Goal: Transaction & Acquisition: Obtain resource

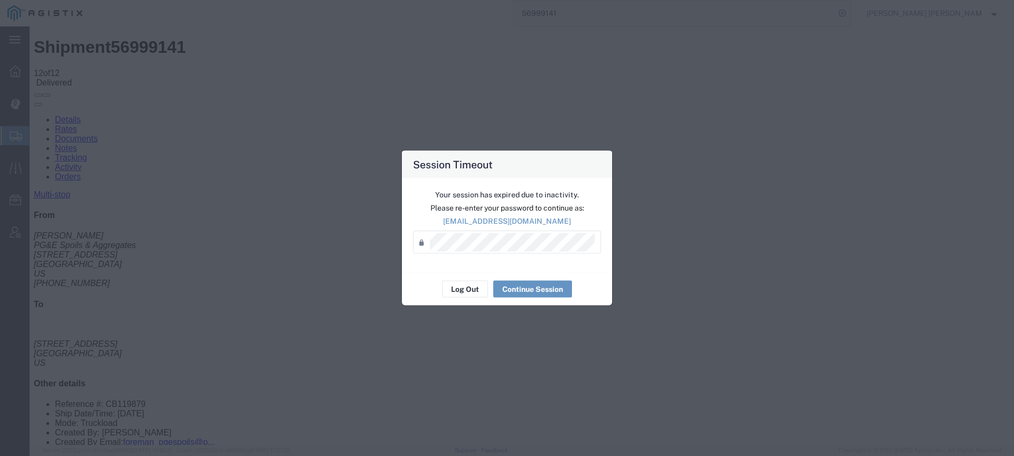
scroll to position [127, 0]
click at [474, 294] on button "Log Out" at bounding box center [465, 289] width 46 height 17
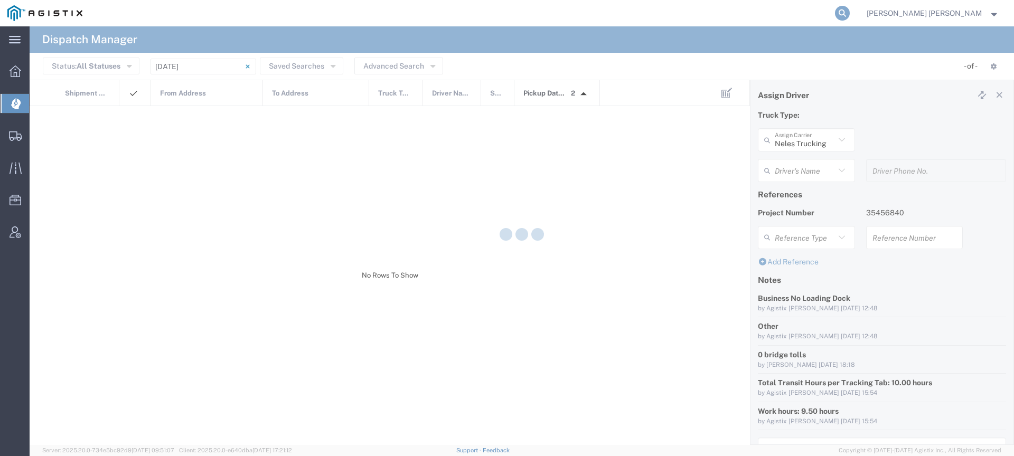
click at [850, 13] on icon at bounding box center [842, 13] width 15 height 15
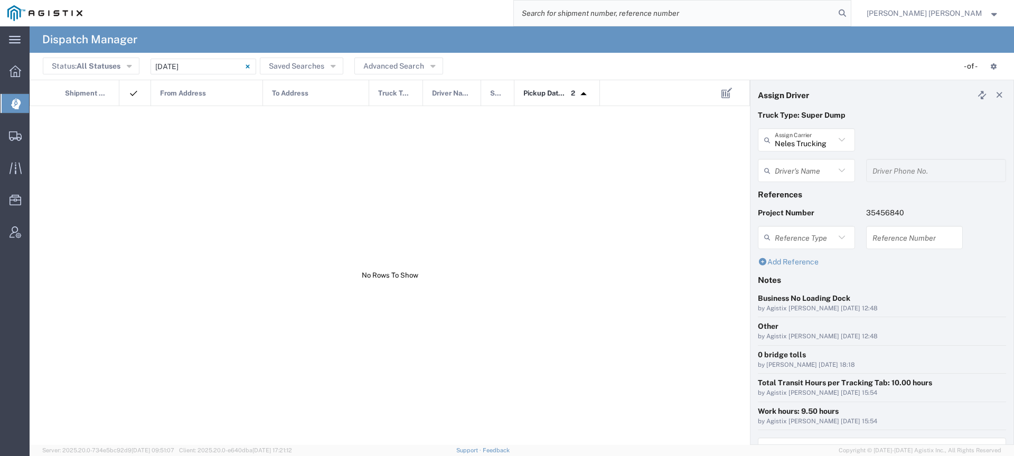
click at [820, 5] on input "search" at bounding box center [674, 13] width 321 height 25
type input "Allen Lenart"
type input "7075962293"
paste input "56527915"
type input "56527915"
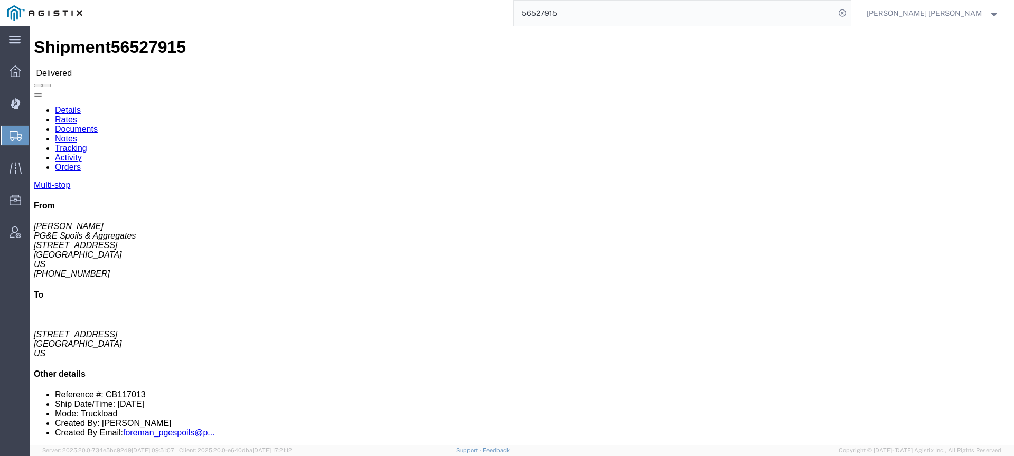
click link "Documents"
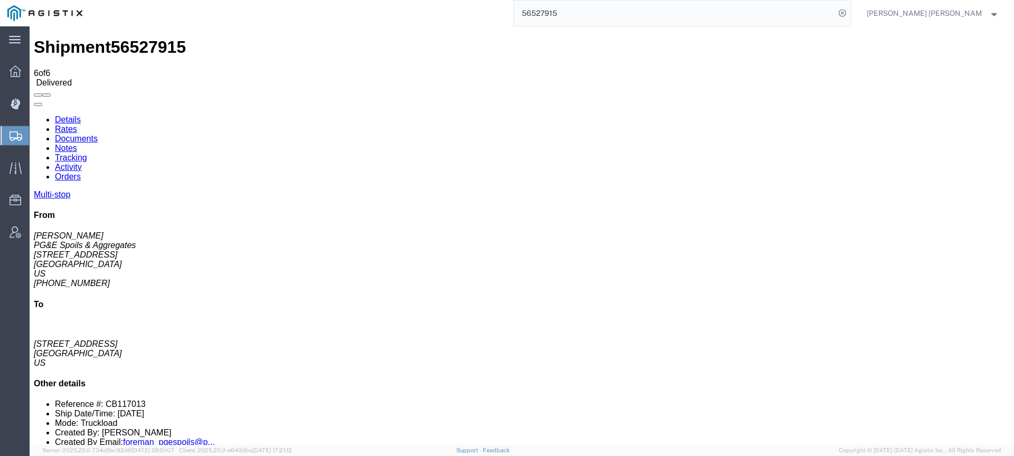
checkbox input "true"
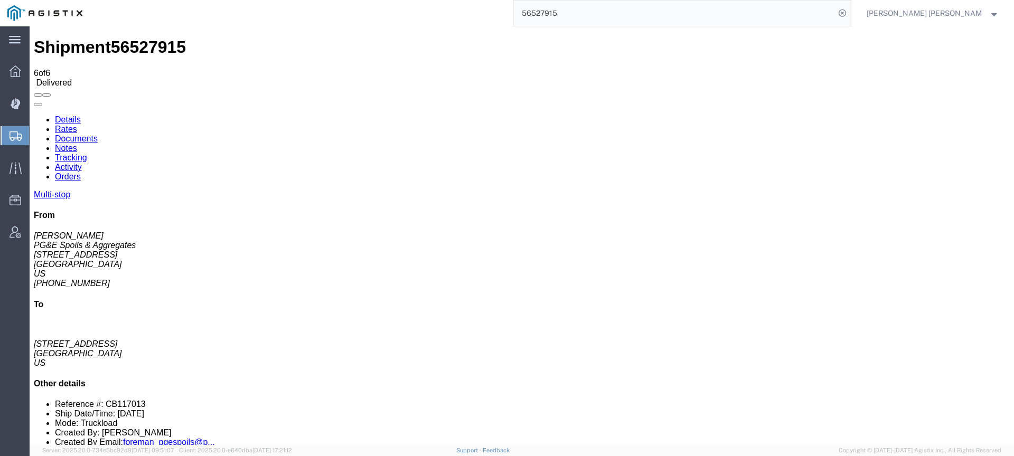
checkbox input "true"
